Goal: Information Seeking & Learning: Learn about a topic

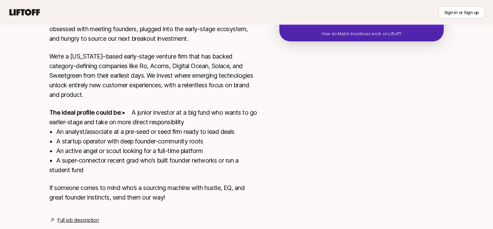
scroll to position [195, 0]
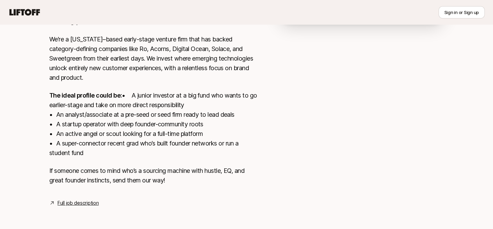
drag, startPoint x: 92, startPoint y: 154, endPoint x: 56, endPoint y: 142, distance: 37.8
click at [56, 142] on p "The ideal profile could be: • A junior investor at a big fund who wants to go e…" at bounding box center [153, 124] width 208 height 67
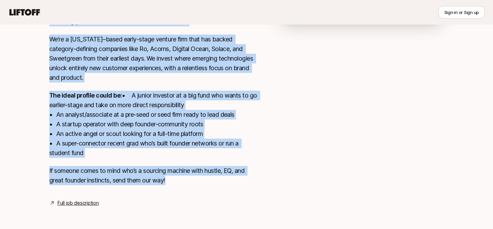
drag, startPoint x: 38, startPoint y: 77, endPoint x: 234, endPoint y: 179, distance: 221.0
click at [234, 179] on div "[PERSON_NAME] and [PERSON_NAME] are looking for Pre-MBA Associate at Torch Capi…" at bounding box center [246, 39] width 493 height 368
copy div "Lor-IPS Dolorsita co Adipi Elitsed $6,328 Doeiu Temporinc Utlabo: Etdo magnaal …"
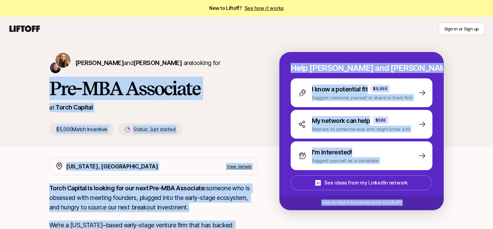
click at [241, 83] on h1 "Pre-MBA Associate" at bounding box center [153, 88] width 208 height 21
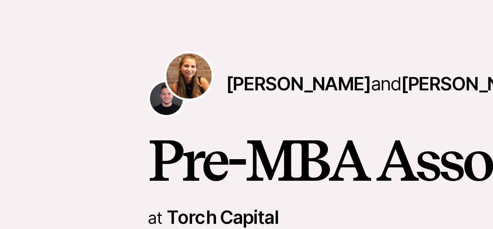
click at [11, 52] on div "[PERSON_NAME] and [PERSON_NAME] are looking for Pre-MBA Associate at Torch Capi…" at bounding box center [246, 93] width 493 height 105
click at [88, 63] on span "[PERSON_NAME]" at bounding box center [99, 62] width 48 height 7
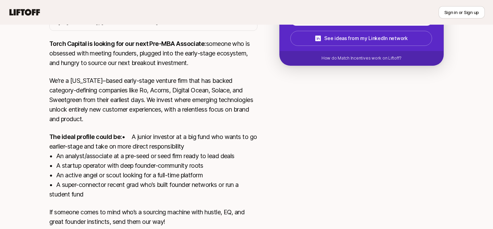
scroll to position [195, 0]
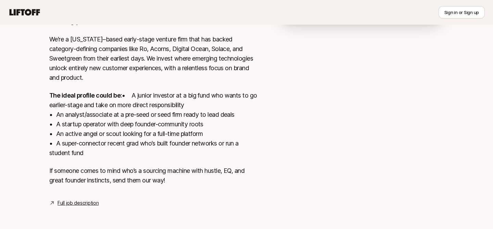
click at [81, 203] on link "Full job description" at bounding box center [77, 203] width 41 height 8
click at [74, 204] on link "Full job description" at bounding box center [77, 203] width 41 height 8
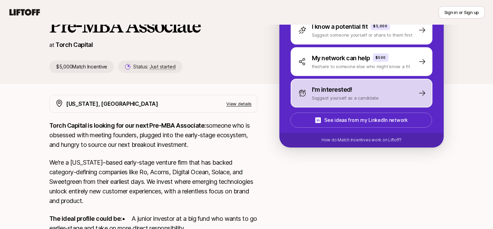
scroll to position [63, 0]
